Goal: Information Seeking & Learning: Learn about a topic

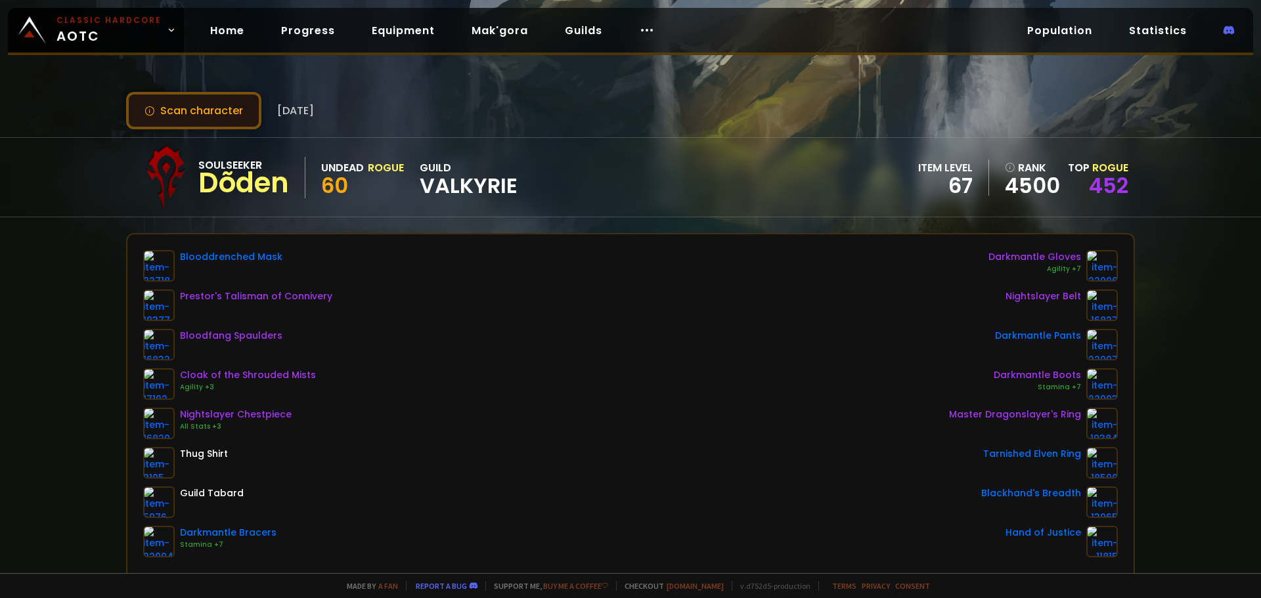
click at [183, 121] on button "Scan character" at bounding box center [193, 110] width 135 height 37
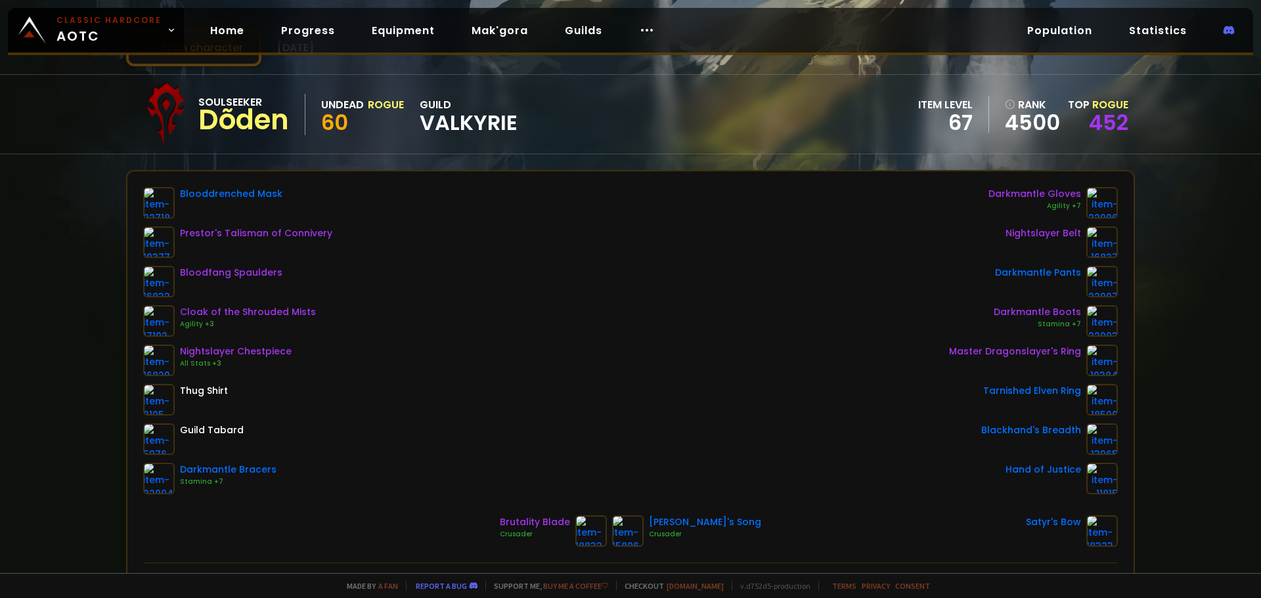
scroll to position [66, 0]
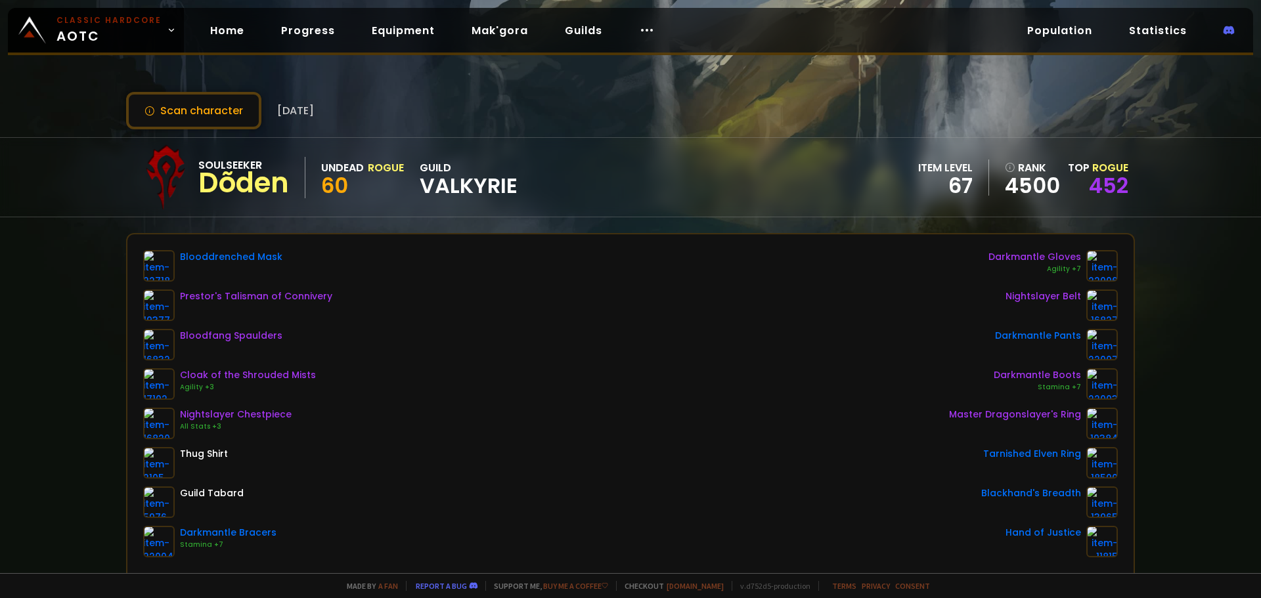
click at [186, 132] on div "Scan character 16 days ago Soulseeker Dõden Undead Rogue 60 guild Valkyrie item…" at bounding box center [630, 286] width 1261 height 573
click at [186, 112] on button "Scan character" at bounding box center [193, 110] width 135 height 37
click at [211, 93] on button "Scan character" at bounding box center [193, 110] width 135 height 37
click at [213, 95] on button "Scan character" at bounding box center [193, 110] width 135 height 37
click at [195, 104] on button "Scan character" at bounding box center [193, 110] width 135 height 37
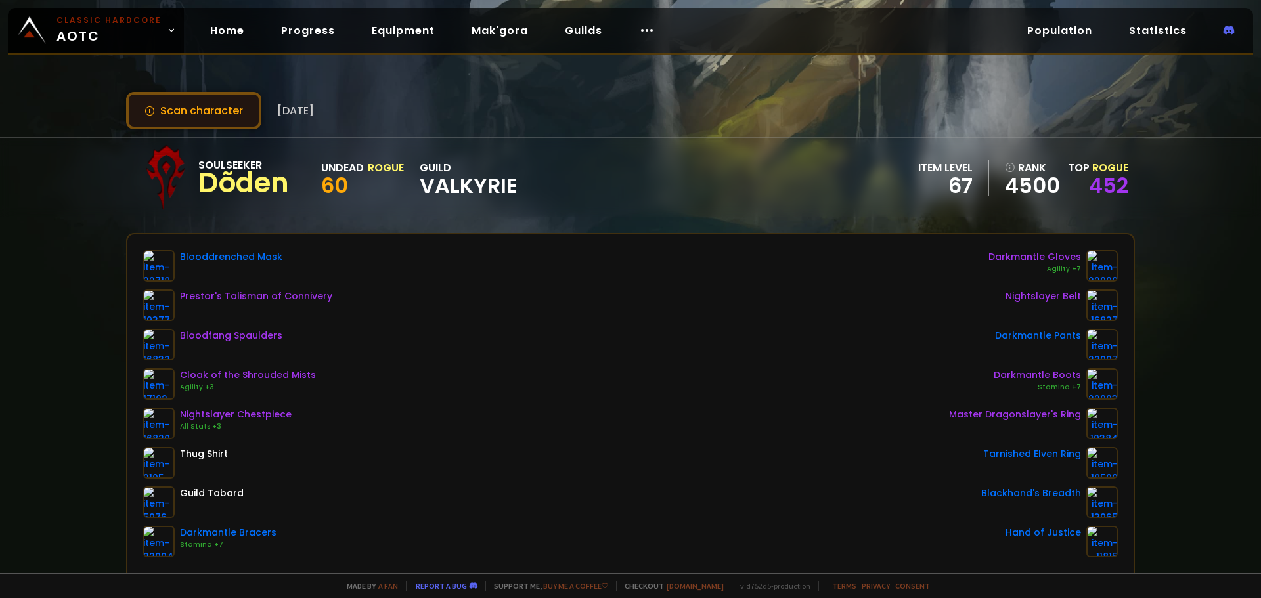
click at [181, 114] on button "Scan character" at bounding box center [193, 110] width 135 height 37
click at [181, 110] on button "Scan character" at bounding box center [193, 110] width 135 height 37
click at [220, 113] on button "Scan character" at bounding box center [193, 110] width 135 height 37
click at [173, 102] on button "Scan character" at bounding box center [193, 110] width 135 height 37
click at [209, 104] on button "Scan character" at bounding box center [193, 110] width 135 height 37
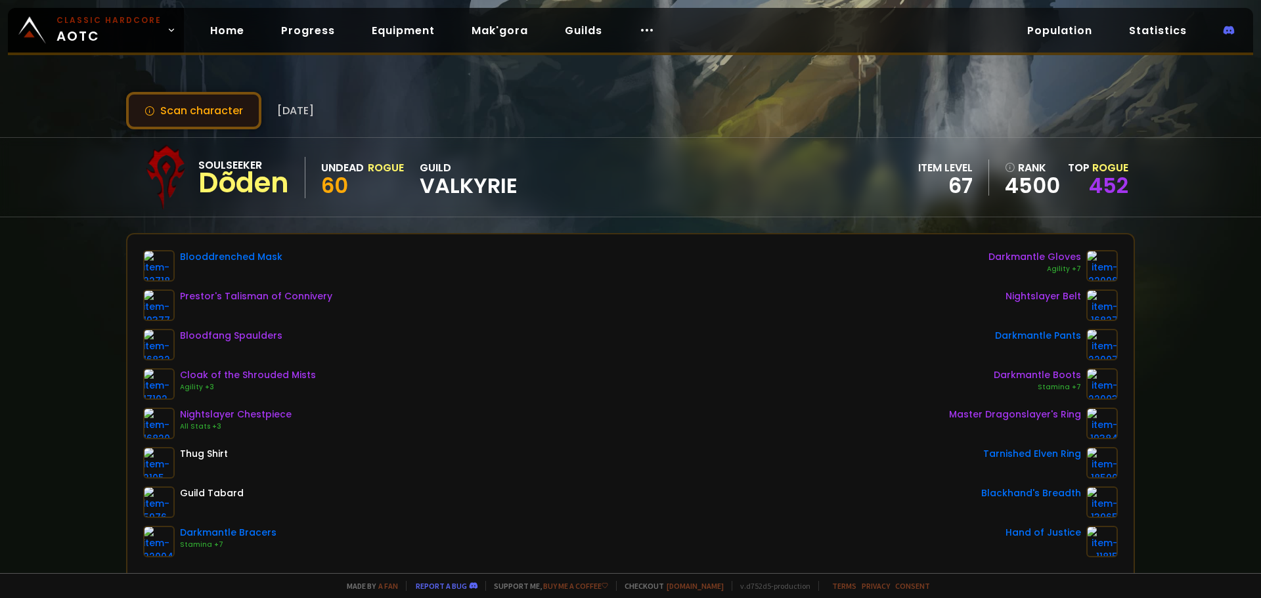
click at [209, 104] on button "Scan character" at bounding box center [193, 110] width 135 height 37
click at [1089, 176] on link "452" at bounding box center [1108, 186] width 39 height 30
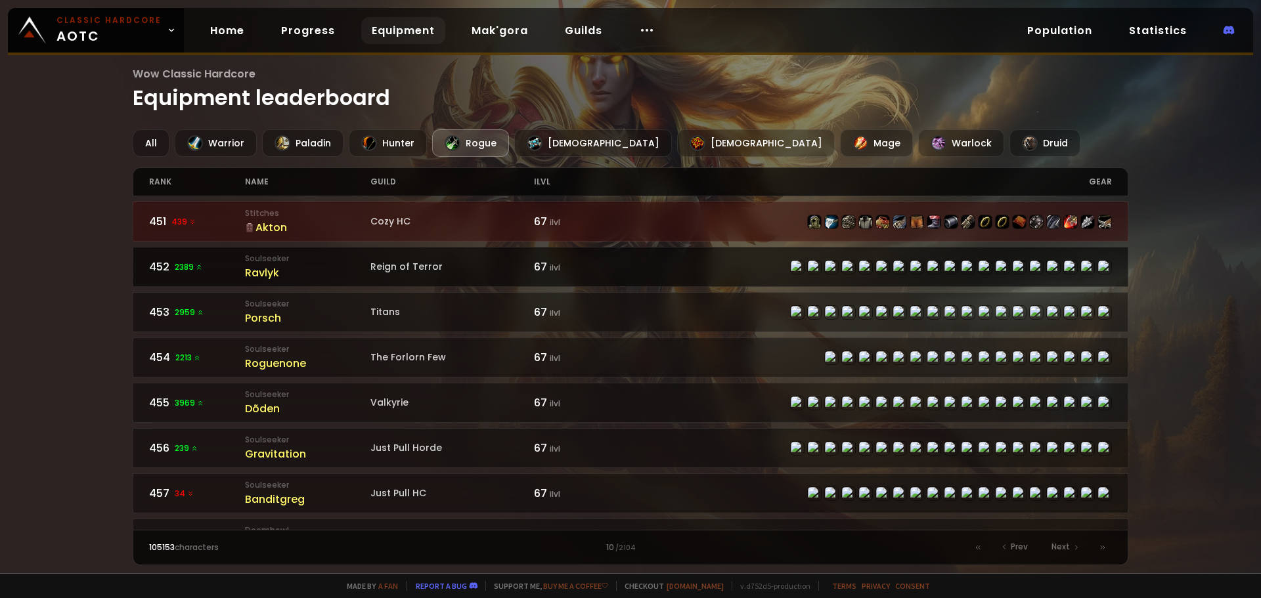
click at [274, 277] on div "Ravlyk" at bounding box center [307, 273] width 125 height 16
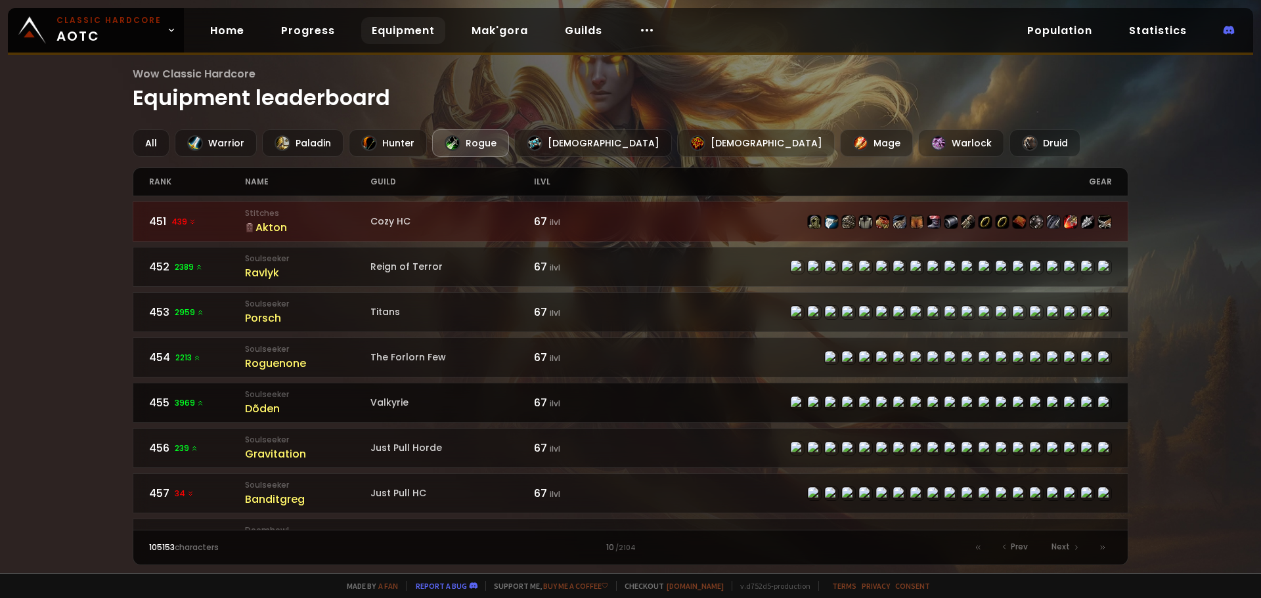
click at [273, 406] on div "Dõden" at bounding box center [307, 409] width 125 height 16
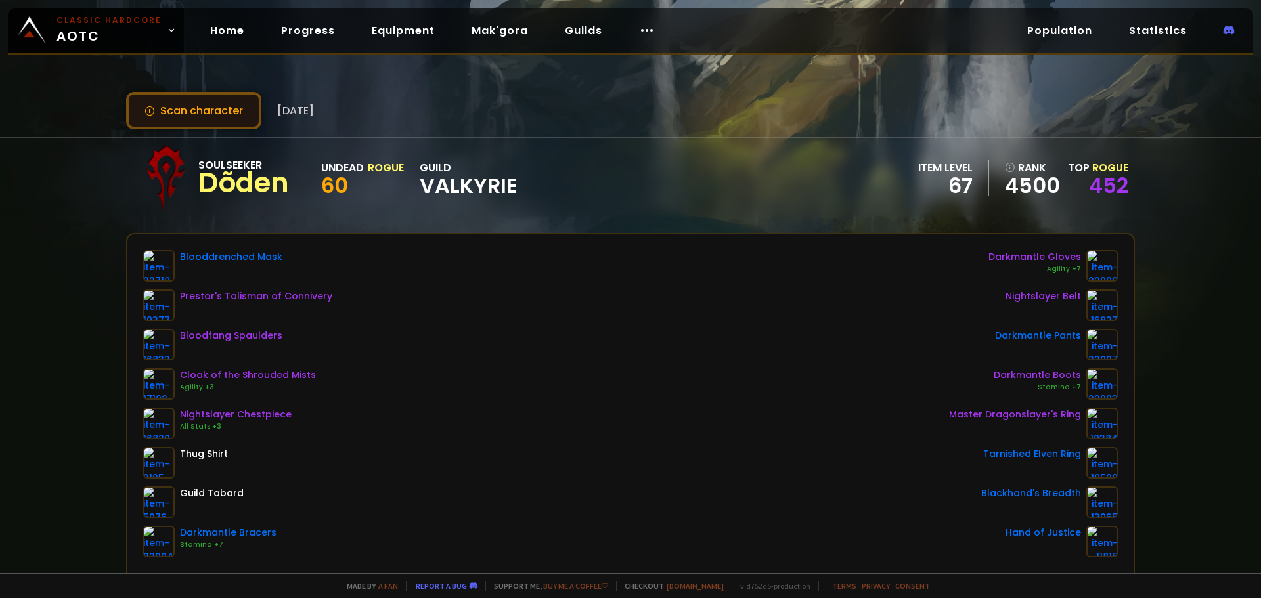
click at [207, 105] on button "Scan character" at bounding box center [193, 110] width 135 height 37
click at [224, 102] on button "Scan character" at bounding box center [193, 110] width 135 height 37
click at [62, 360] on div "Scan character 31 minutes ago Soulseeker Dõden Undead Rogue 60 guild Valkyrie i…" at bounding box center [630, 286] width 1261 height 573
click at [207, 100] on button "Scan character" at bounding box center [193, 110] width 135 height 37
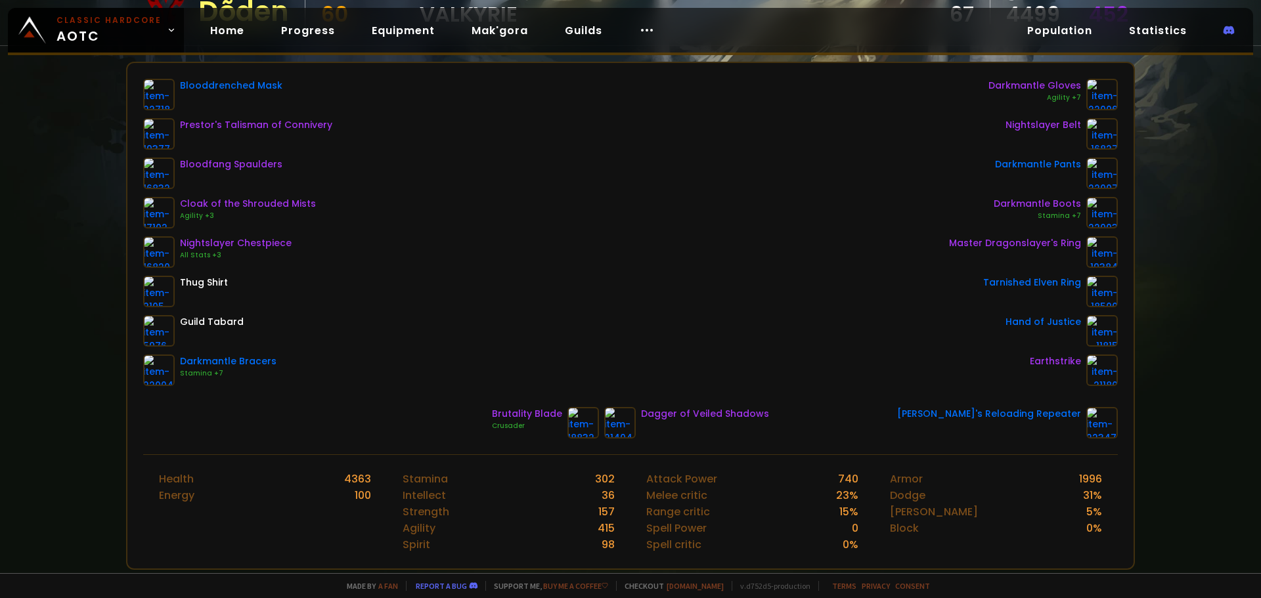
scroll to position [66, 0]
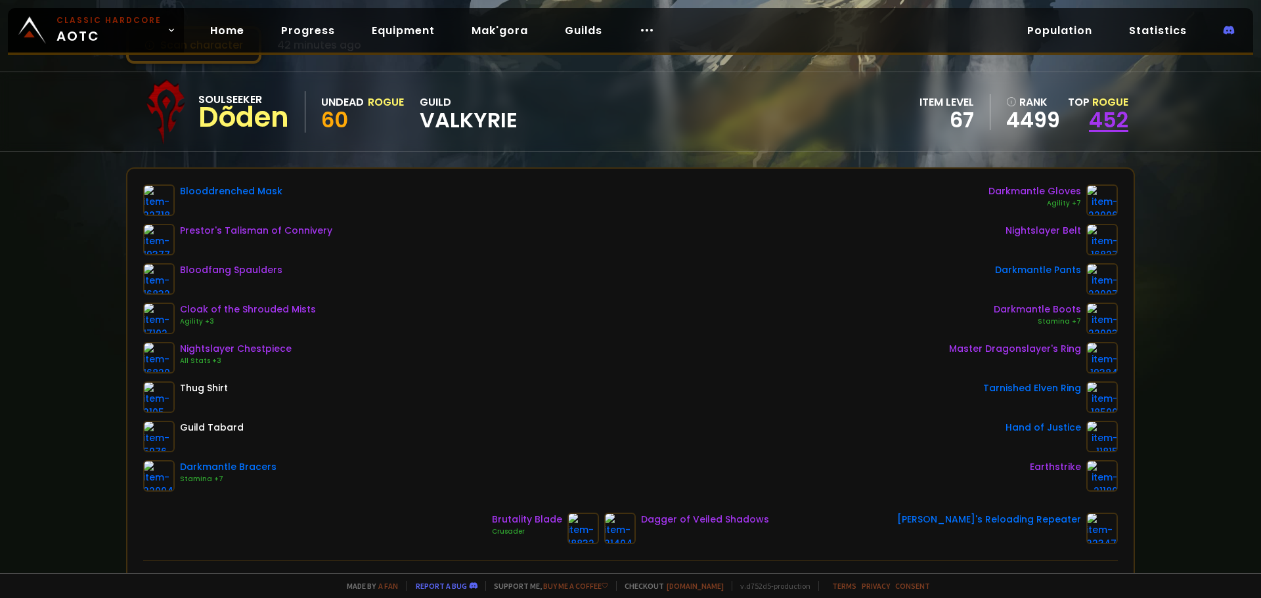
click at [1092, 126] on link "452" at bounding box center [1108, 120] width 39 height 30
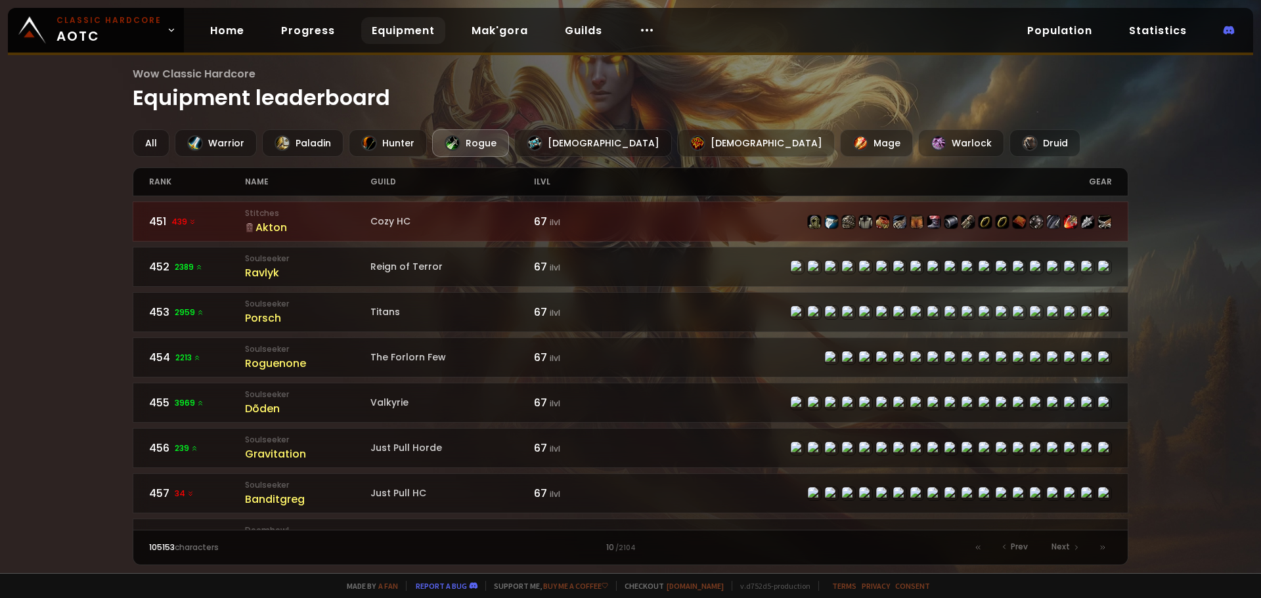
click at [485, 148] on div "Rogue" at bounding box center [470, 143] width 77 height 28
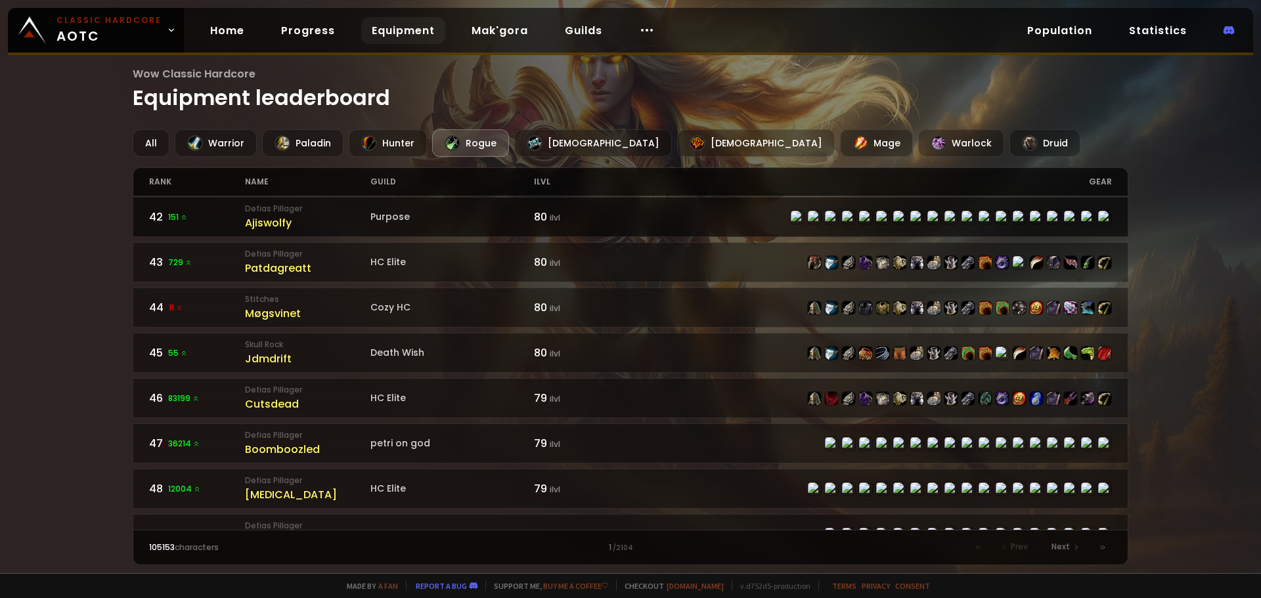
scroll to position [1937, 0]
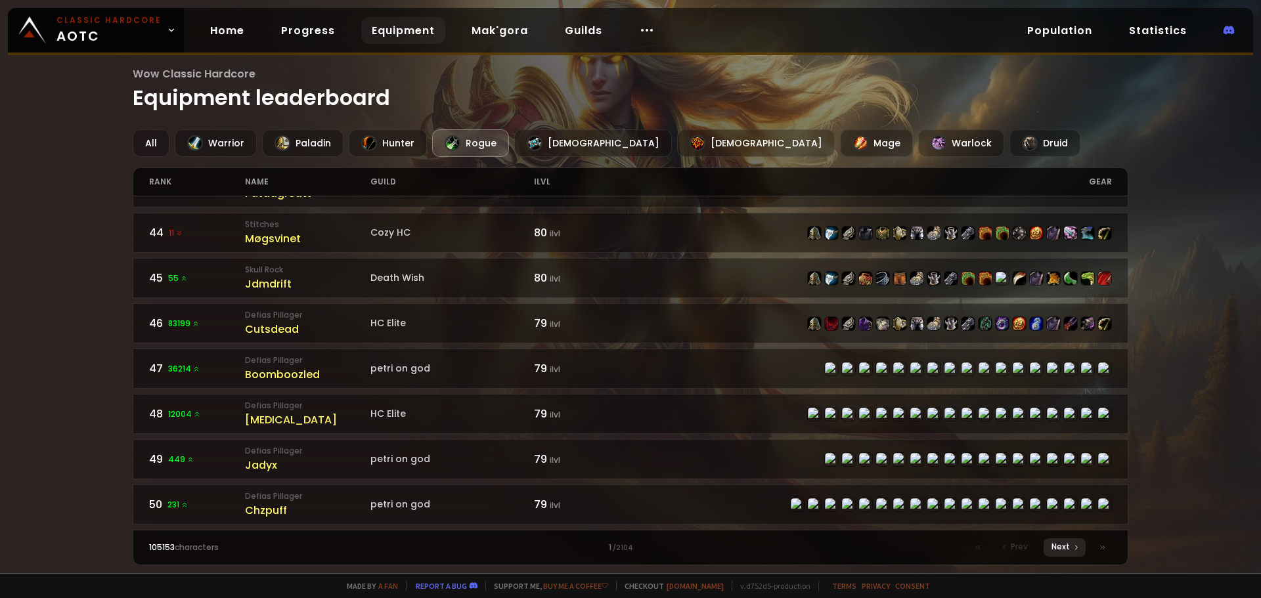
click at [1066, 548] on span "Next" at bounding box center [1060, 547] width 18 height 12
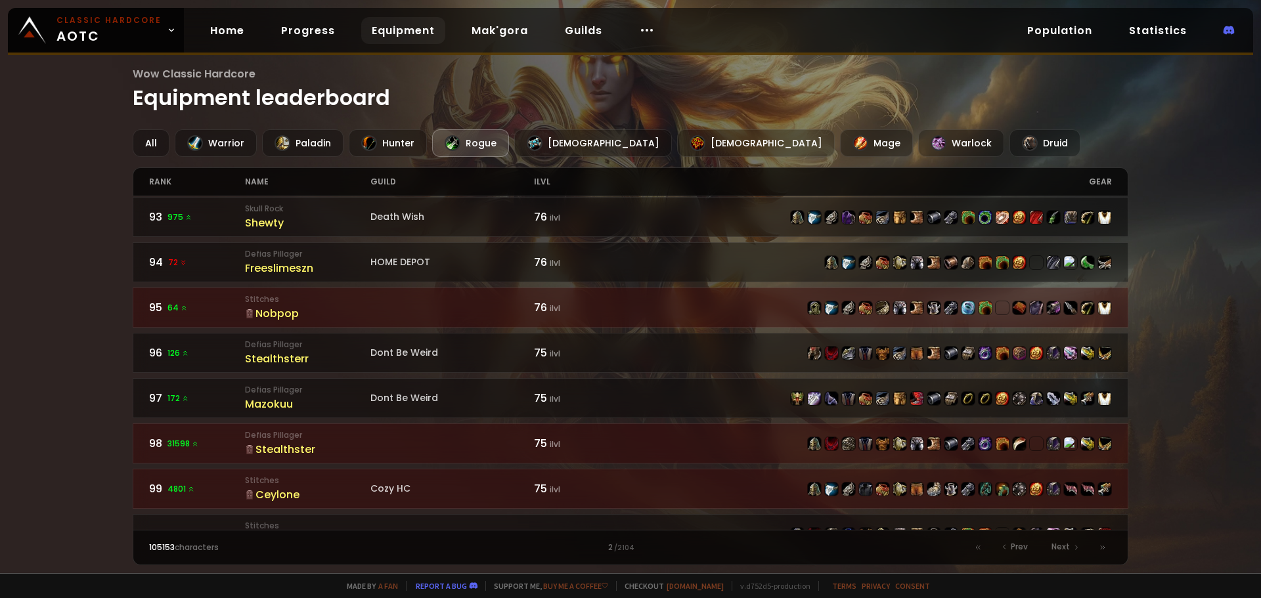
scroll to position [1937, 0]
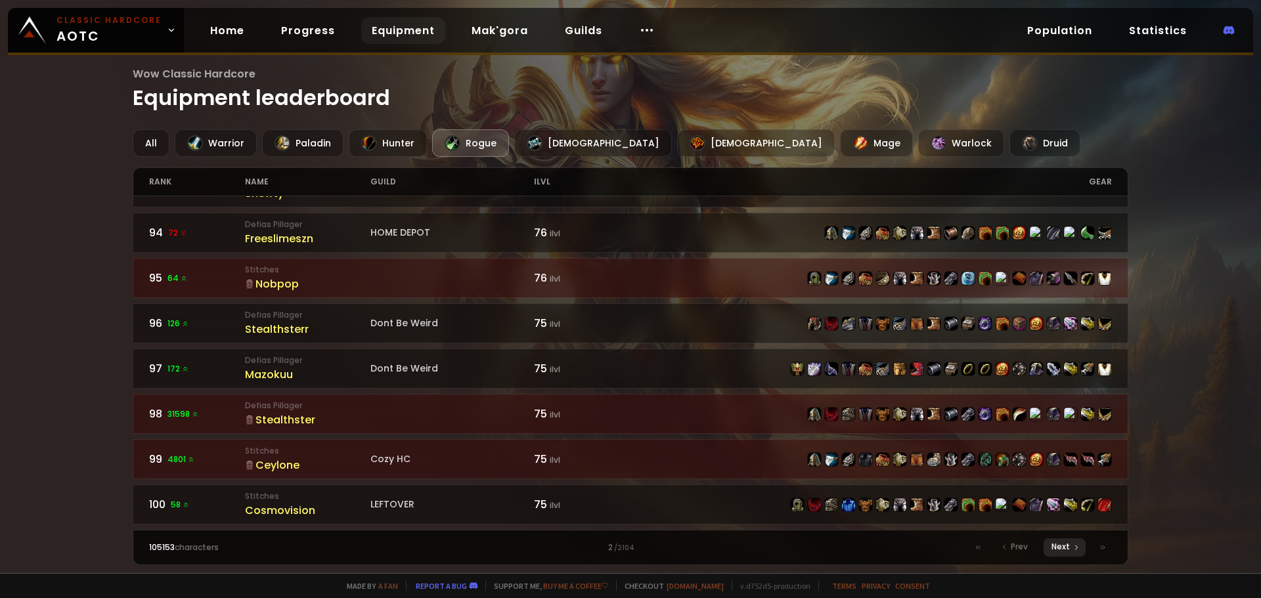
click at [1075, 546] on icon at bounding box center [1076, 548] width 8 height 8
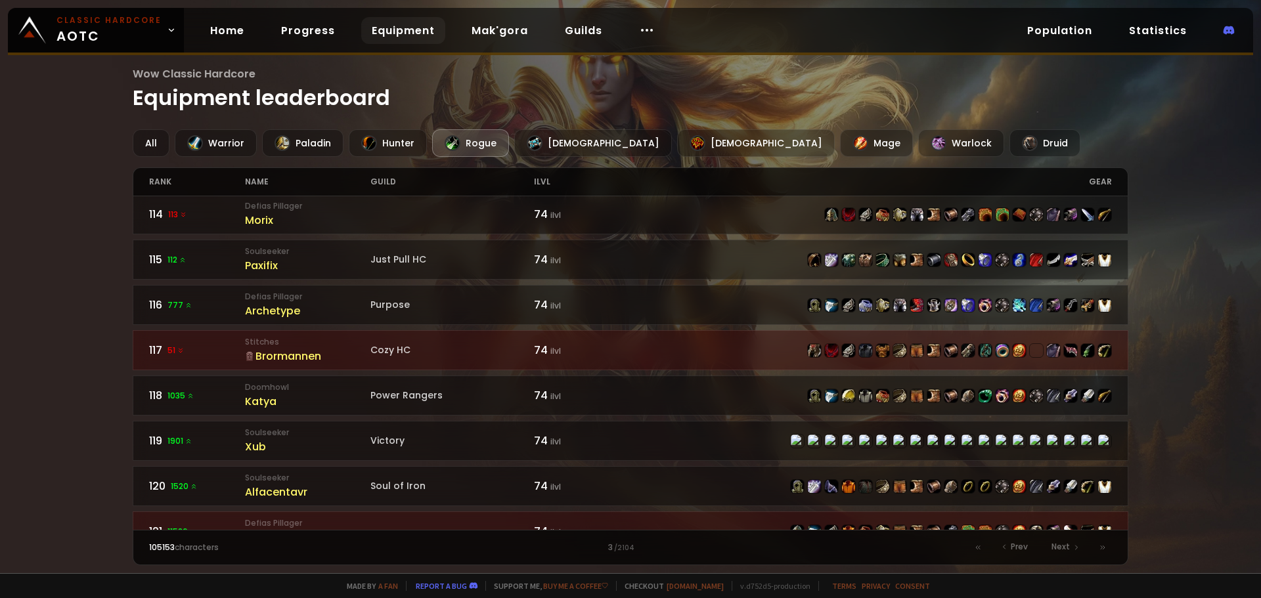
scroll to position [591, 0]
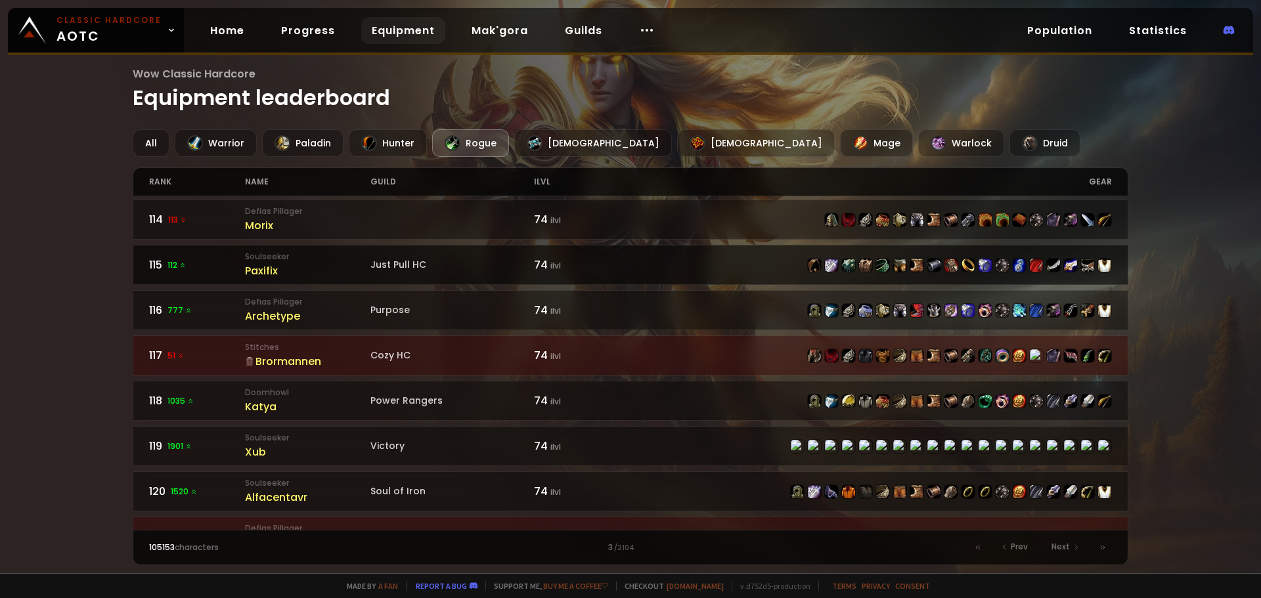
click at [259, 269] on div "Paxifix" at bounding box center [307, 271] width 125 height 16
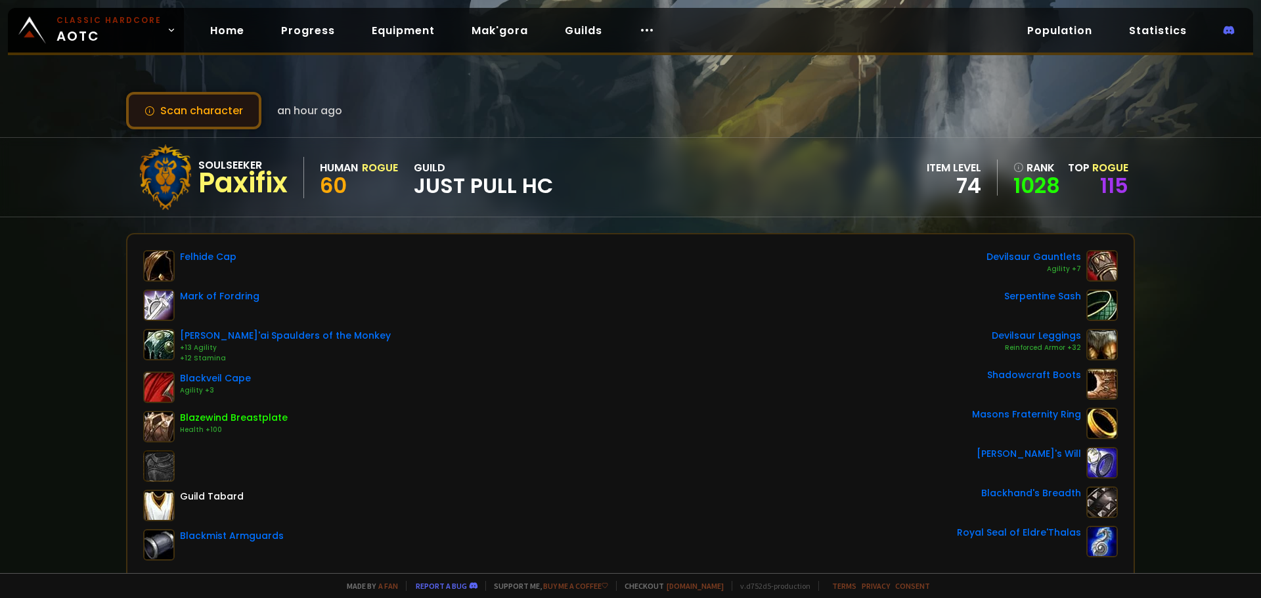
click at [202, 106] on button "Scan character" at bounding box center [193, 110] width 135 height 37
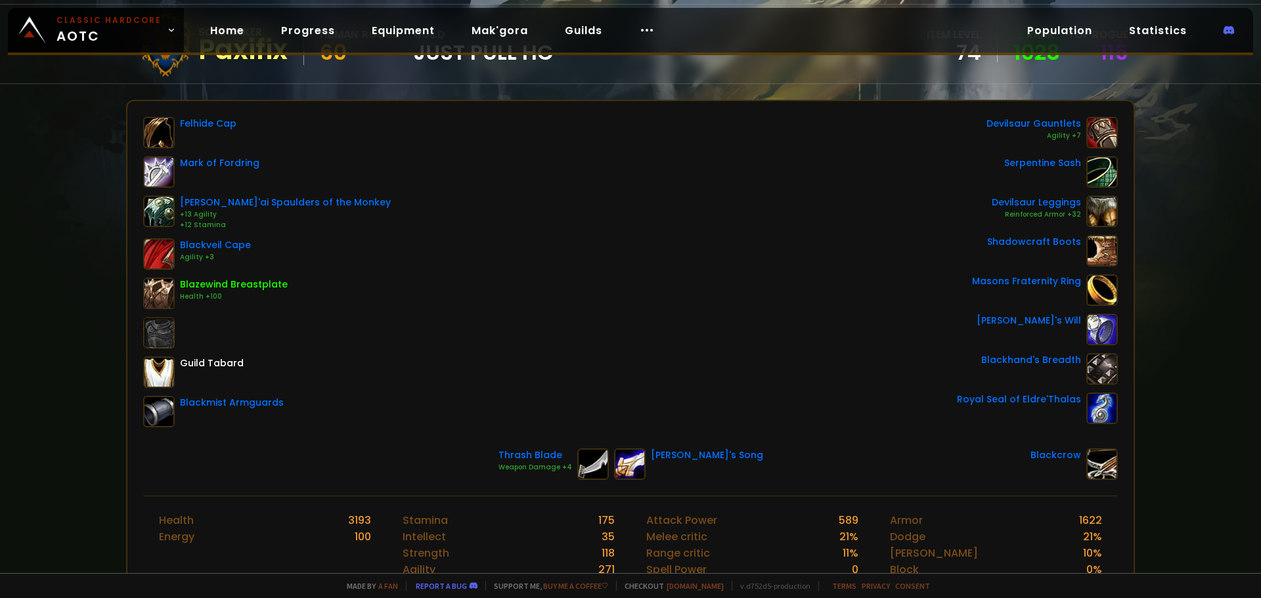
scroll to position [131, 0]
